Goal: Task Accomplishment & Management: Use online tool/utility

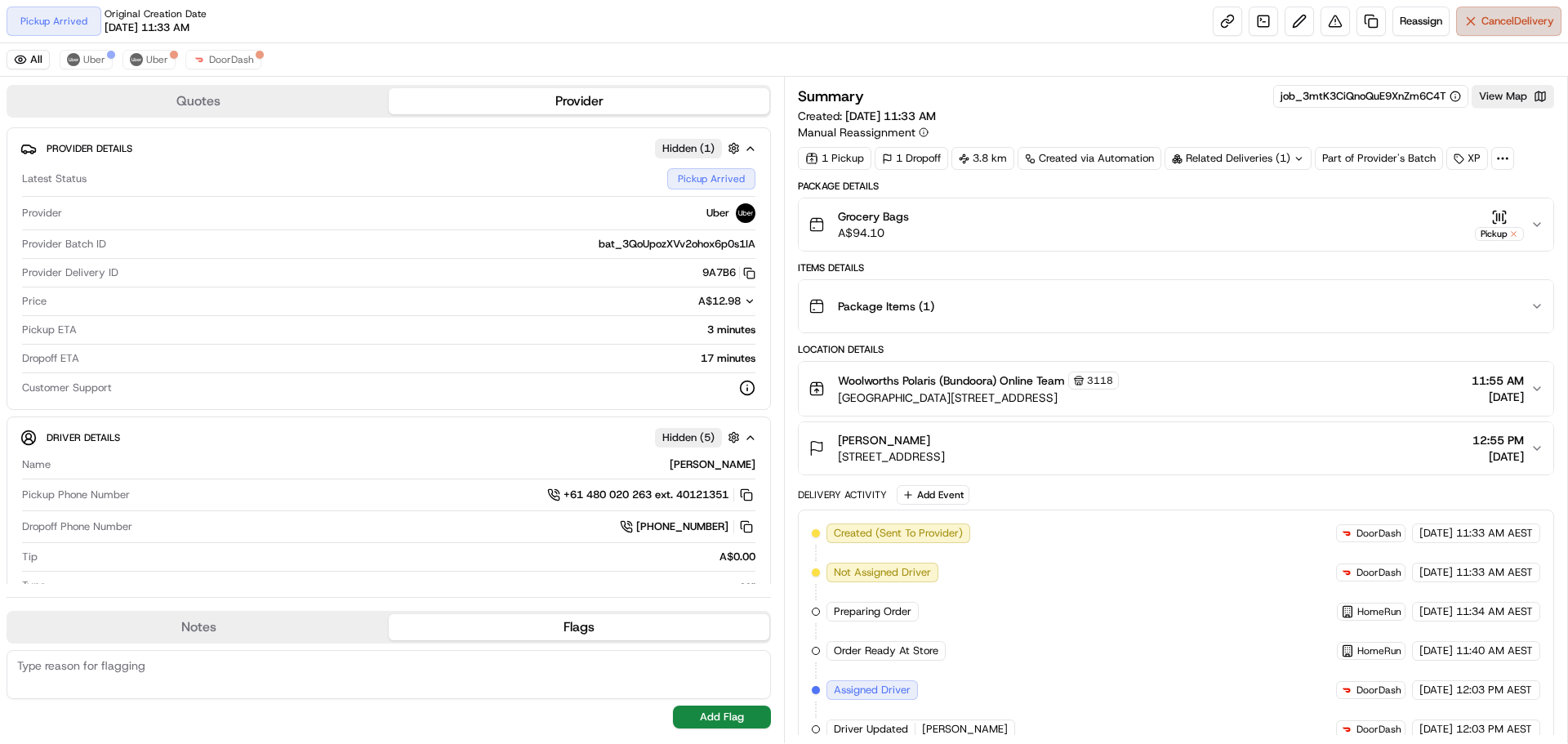
click at [1477, 23] on button "Cancel Delivery" at bounding box center [1508, 21] width 106 height 30
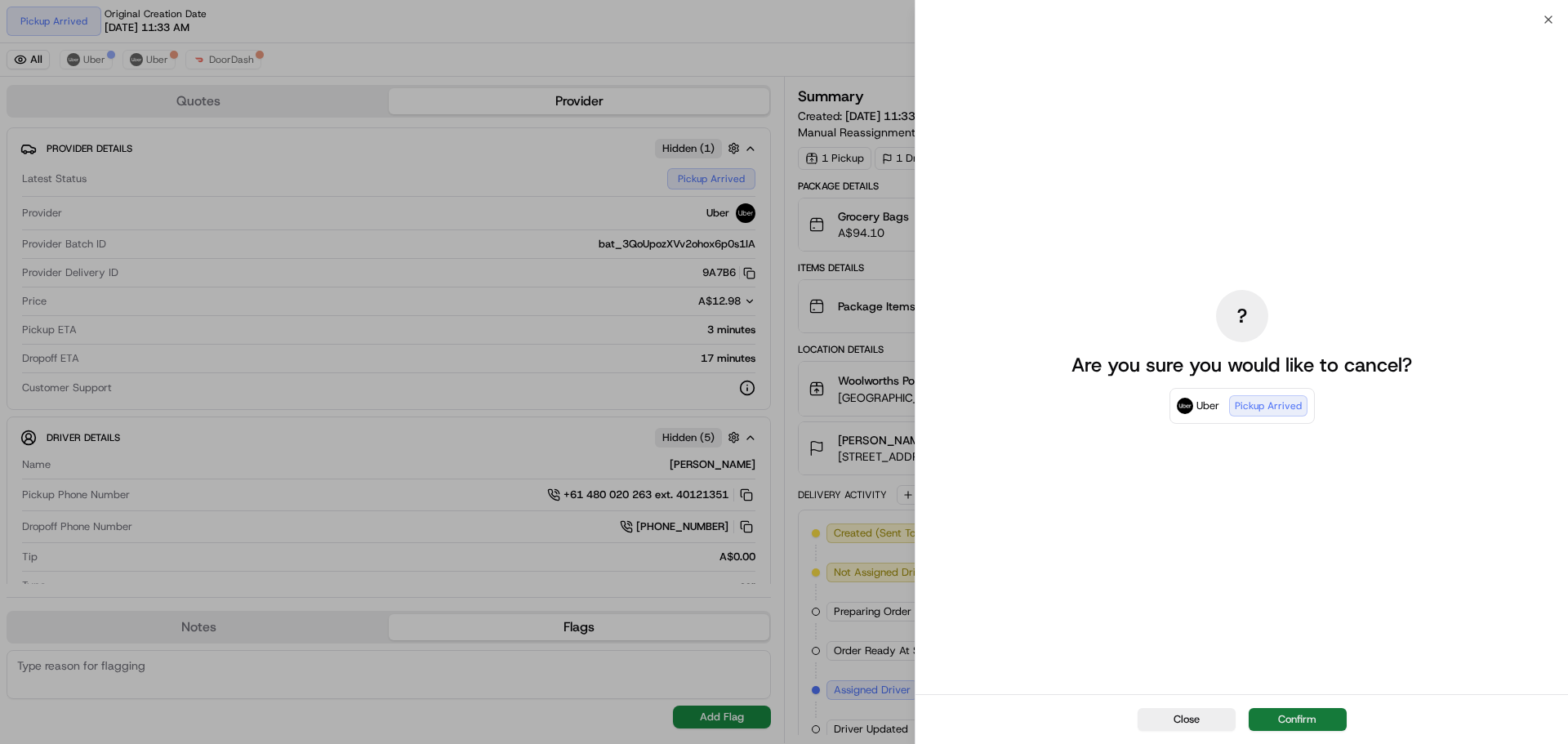
click at [1304, 710] on button "Confirm" at bounding box center [1297, 719] width 98 height 23
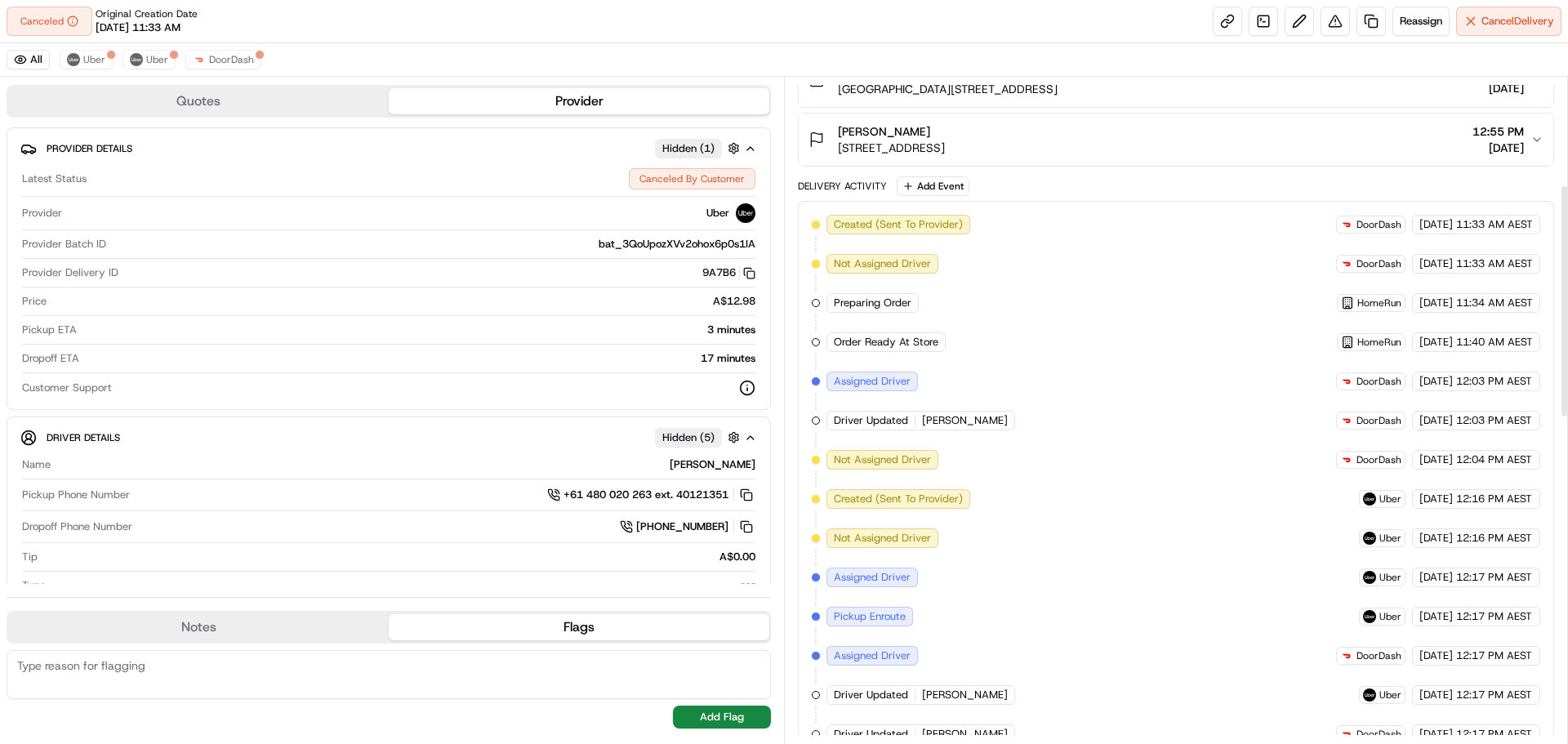
scroll to position [408, 0]
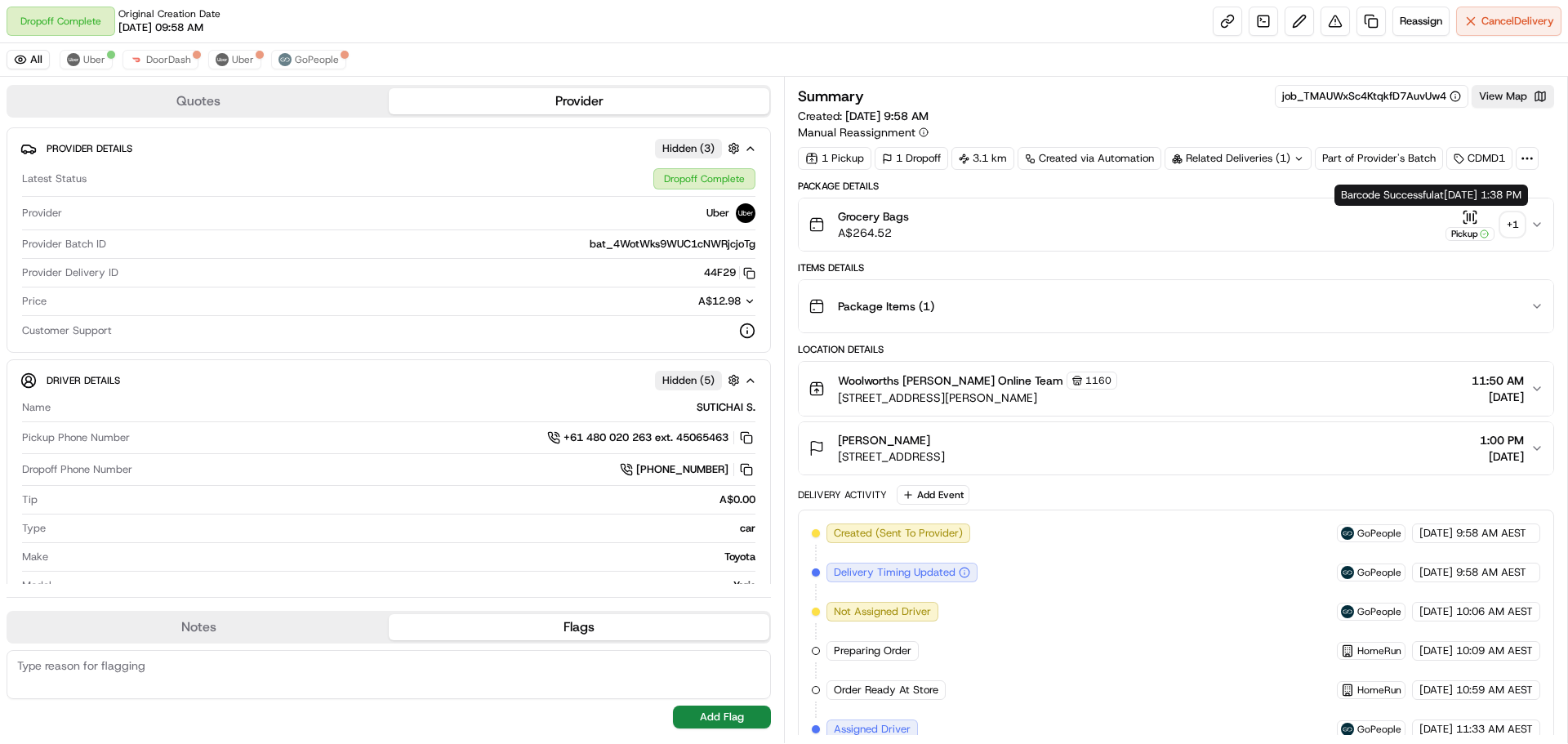
click at [1513, 231] on div "+ 1" at bounding box center [1512, 224] width 23 height 23
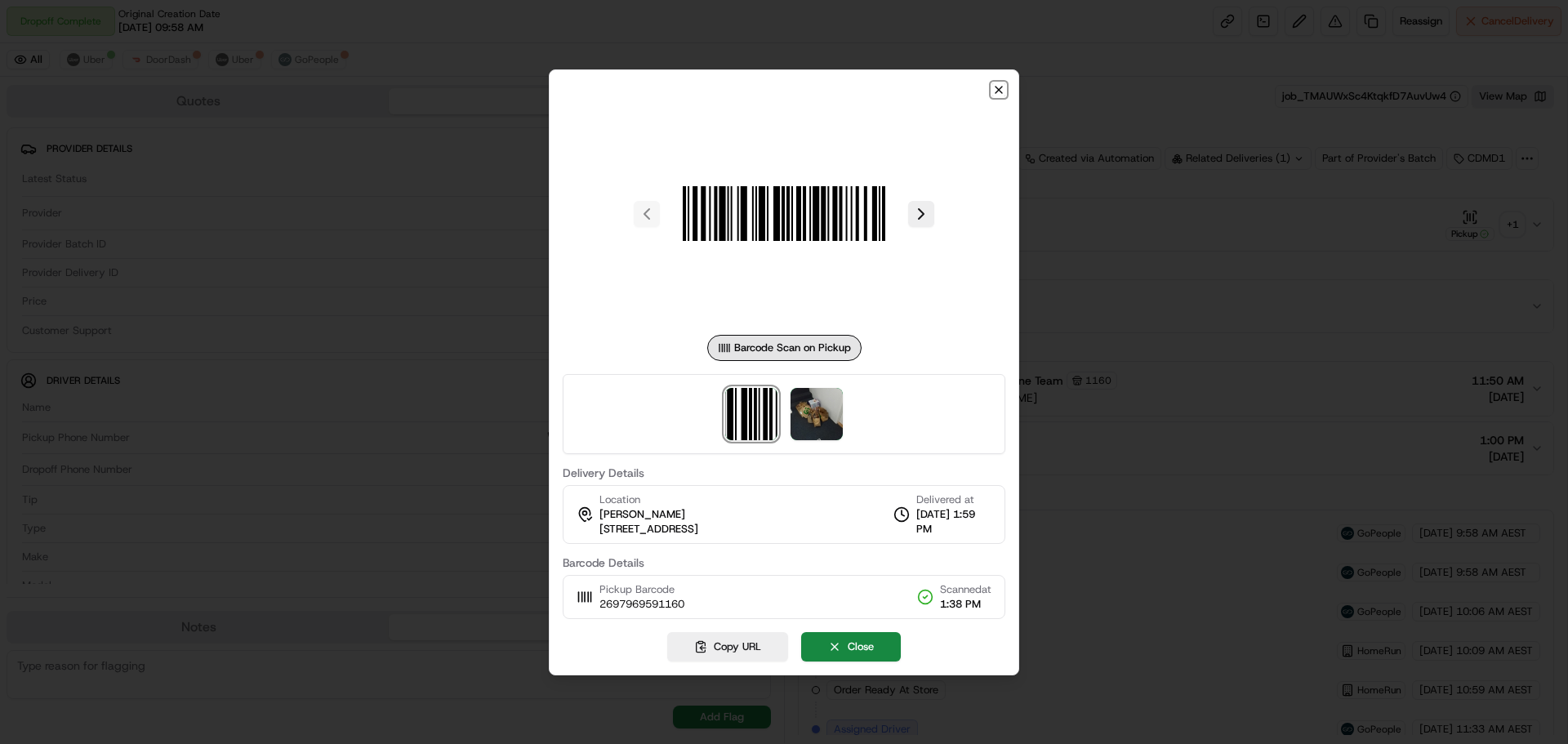
click at [1002, 89] on icon "button" at bounding box center [998, 89] width 13 height 13
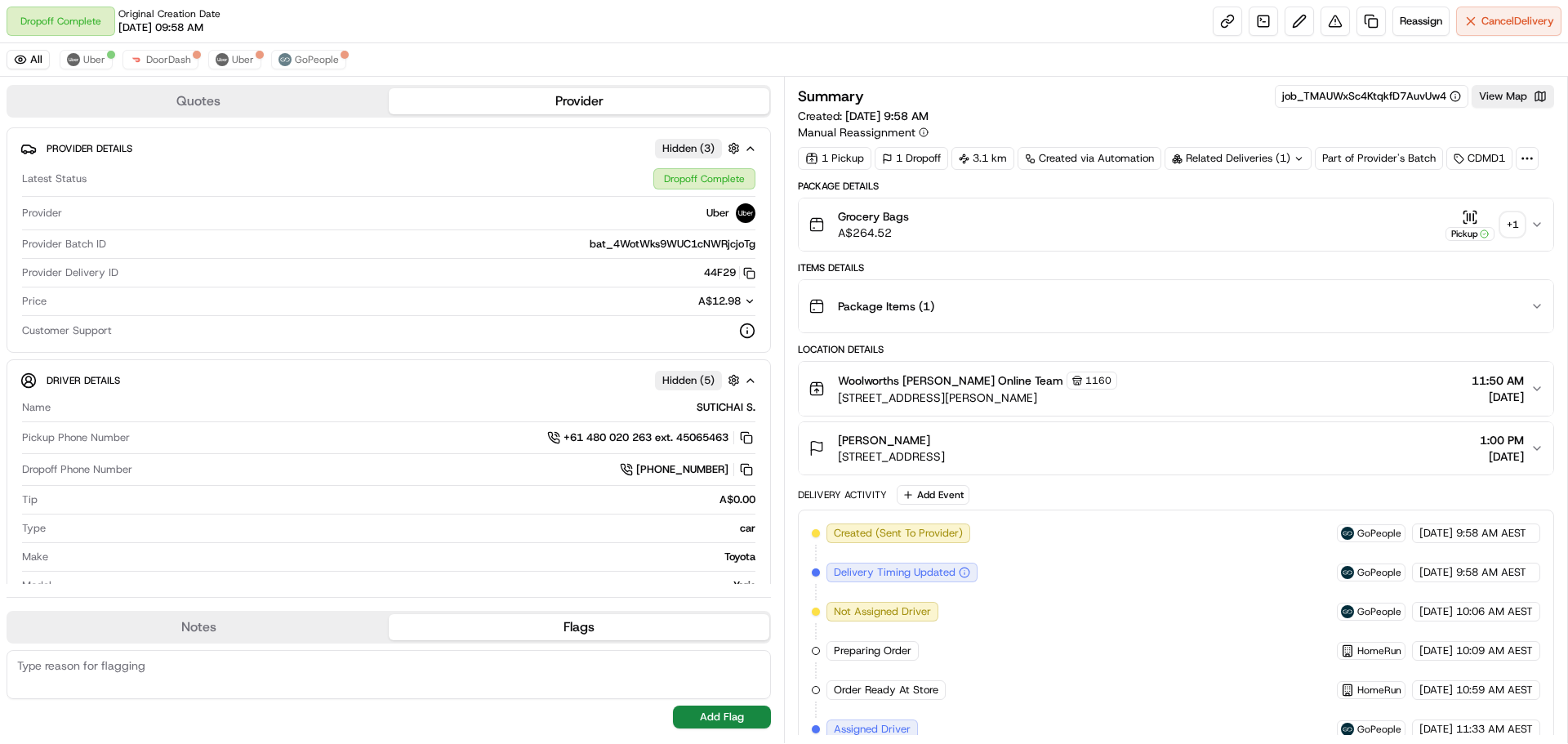
click at [1110, 66] on div "All Uber DoorDash Uber GoPeople" at bounding box center [784, 60] width 1568 height 33
click at [1411, 22] on span "Reassign" at bounding box center [1421, 21] width 42 height 14
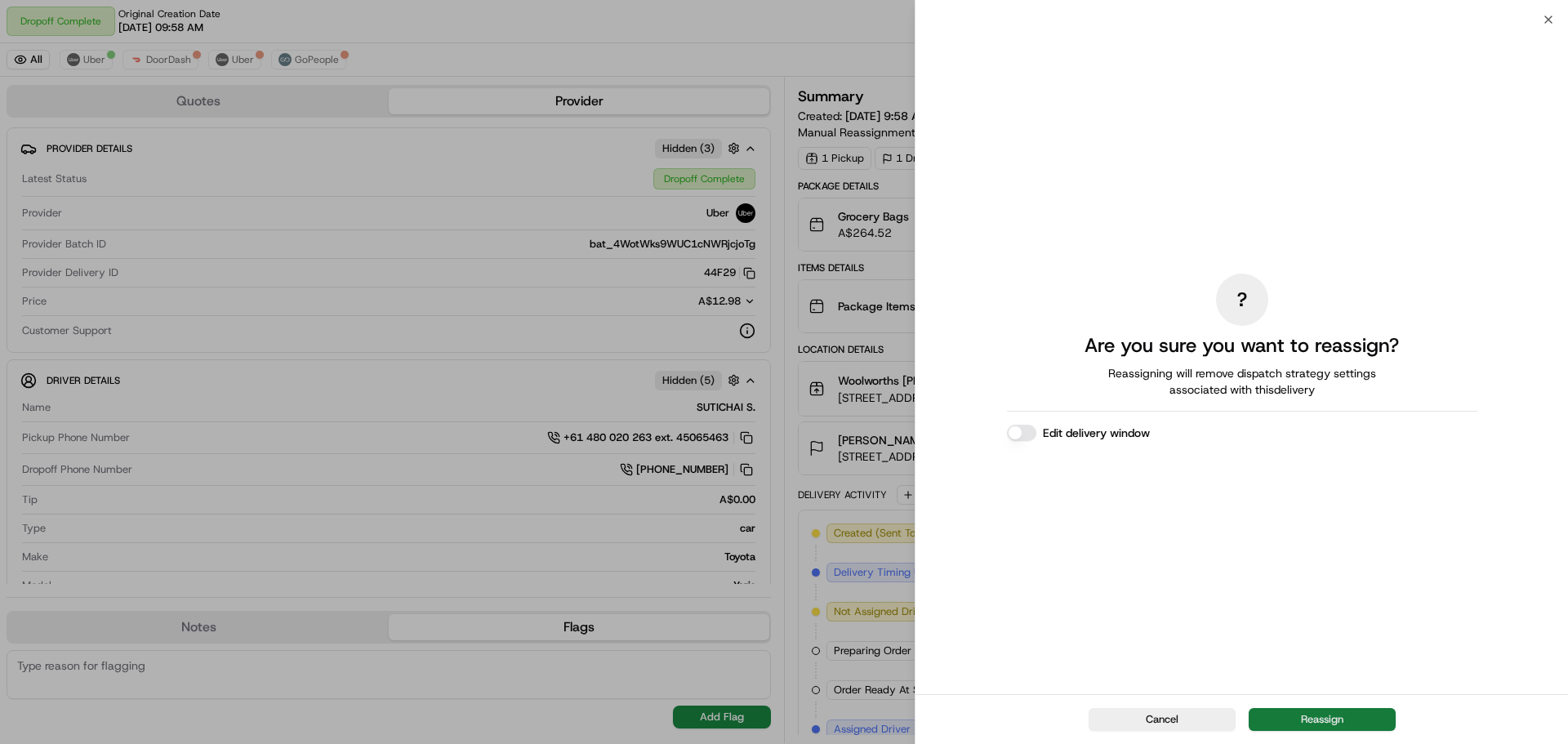
click at [1316, 716] on button "Reassign" at bounding box center [1322, 719] width 147 height 23
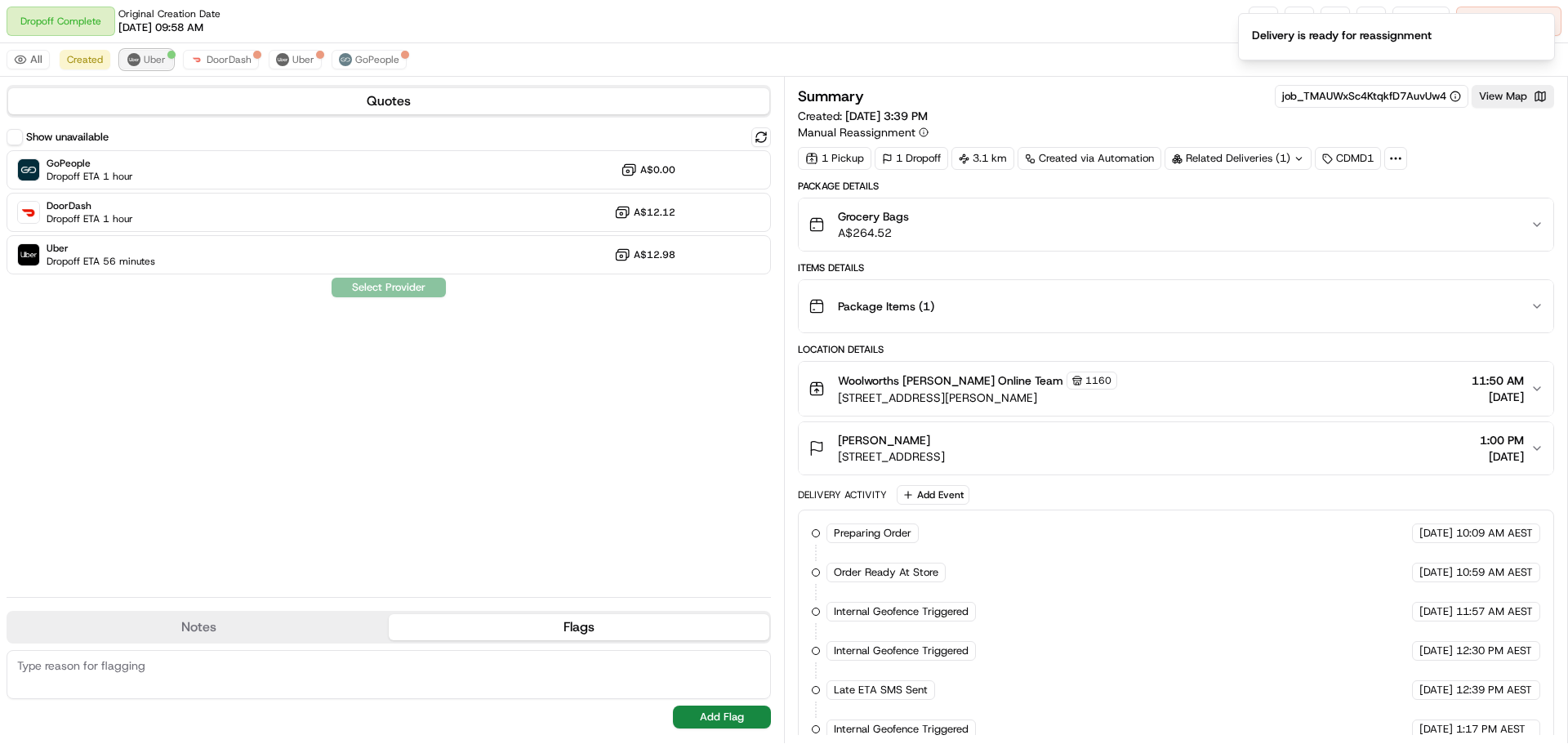
click at [155, 62] on span "Uber" at bounding box center [154, 60] width 22 height 13
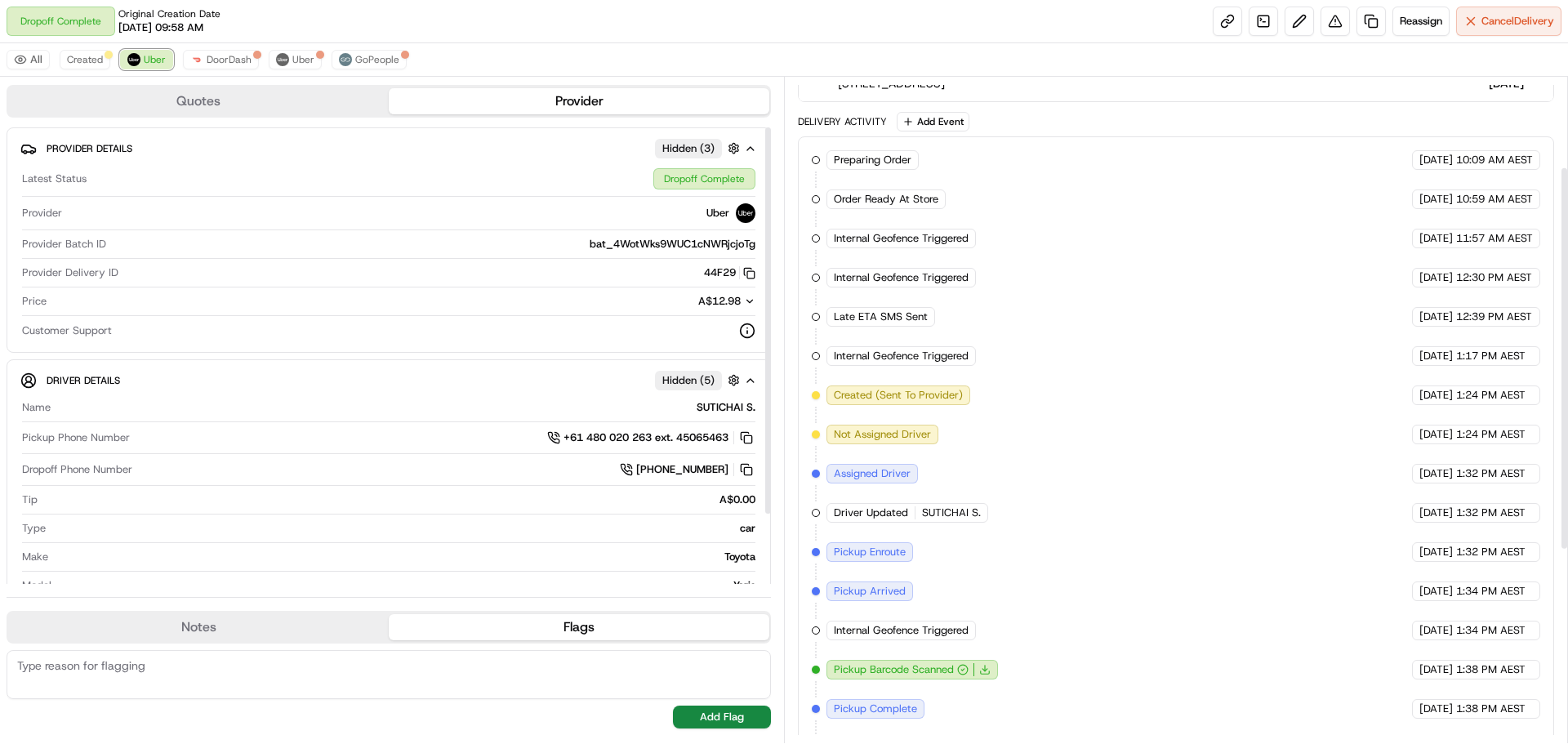
scroll to position [488, 0]
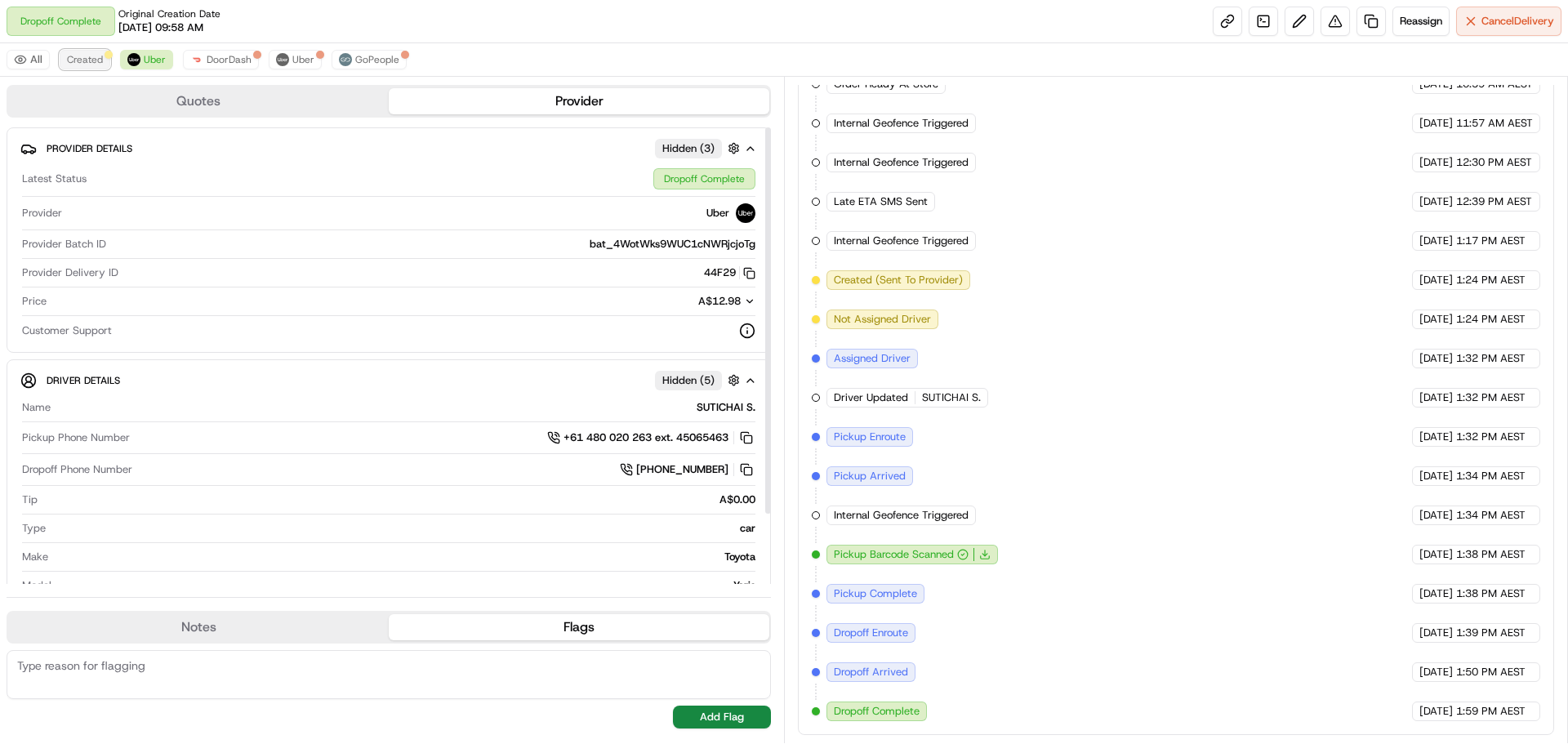
click at [65, 54] on button "Created" at bounding box center [85, 60] width 51 height 20
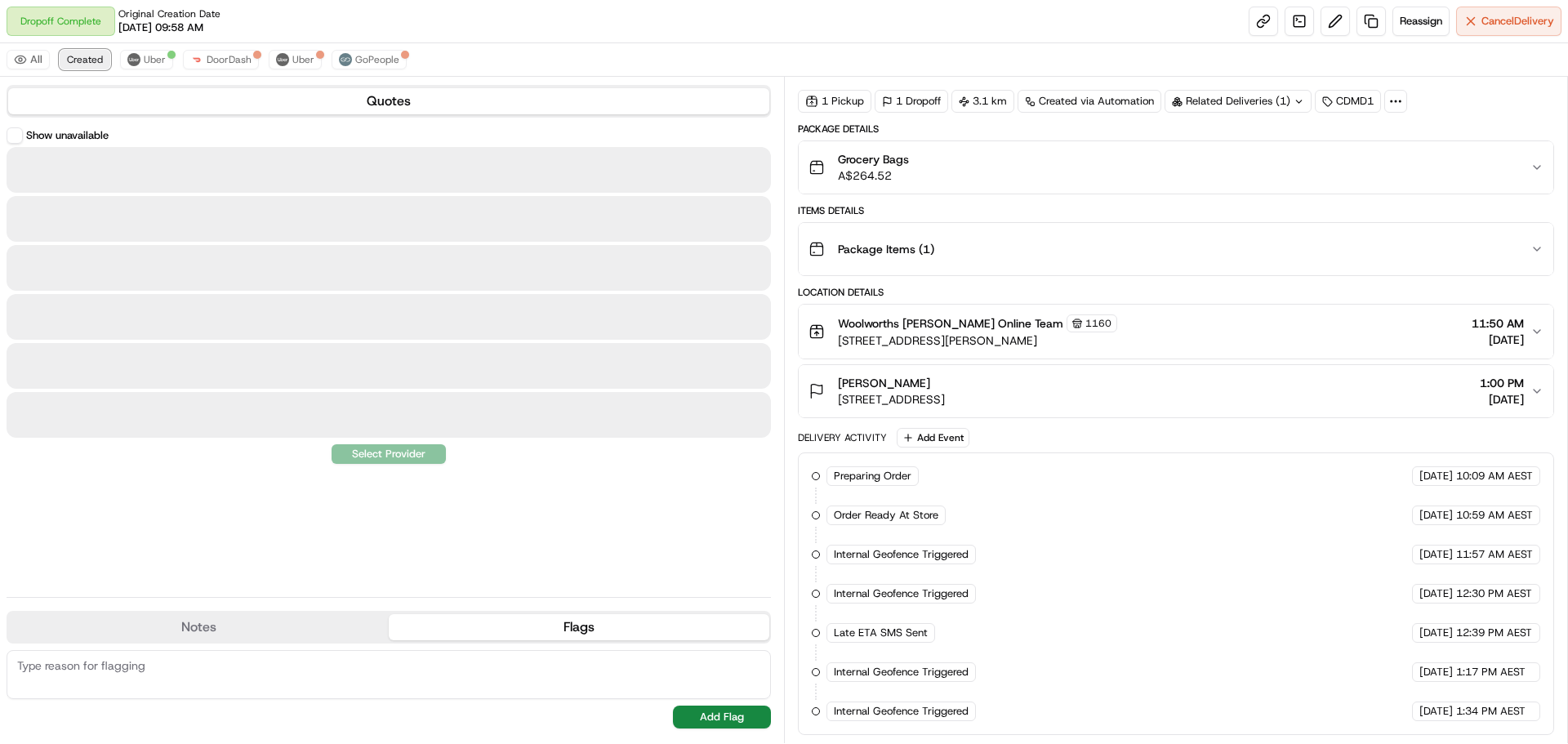
scroll to position [57, 0]
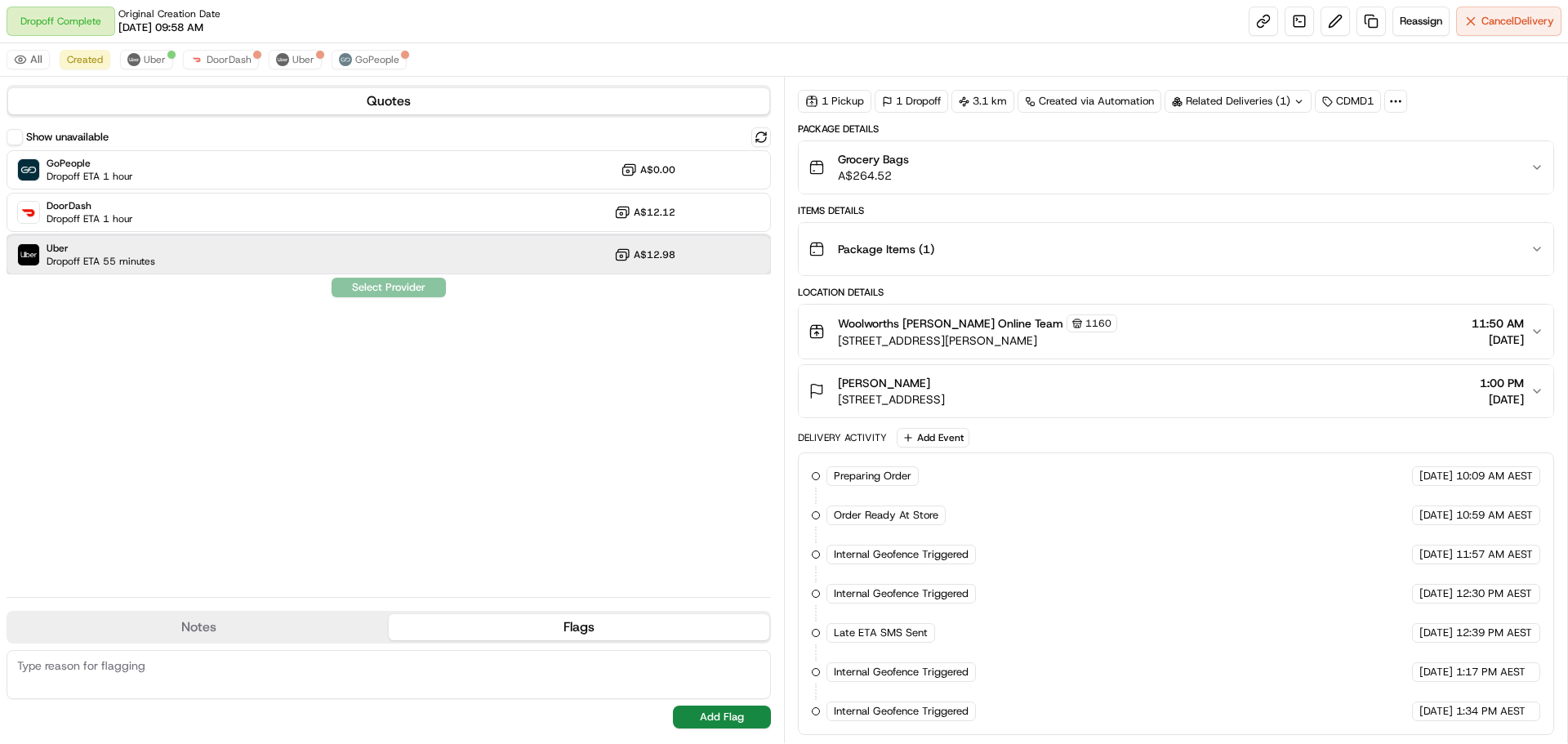
click at [177, 262] on div "Uber Dropoff ETA 55 minutes A$12.98" at bounding box center [388, 255] width 765 height 39
click at [389, 291] on button "Assign Provider" at bounding box center [388, 288] width 116 height 20
